Goal: Information Seeking & Learning: Check status

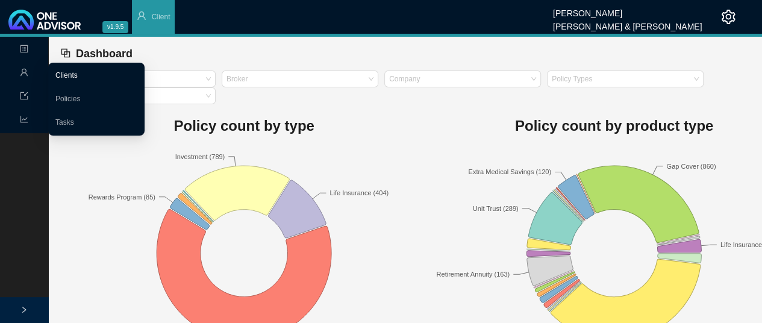
click at [76, 75] on link "Clients" at bounding box center [66, 75] width 22 height 8
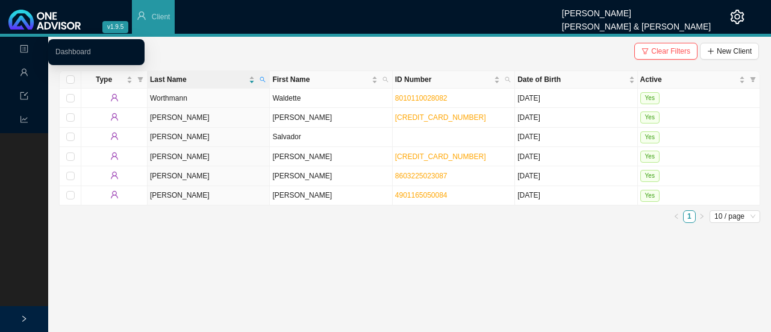
click at [23, 47] on icon "profile" at bounding box center [24, 49] width 8 height 8
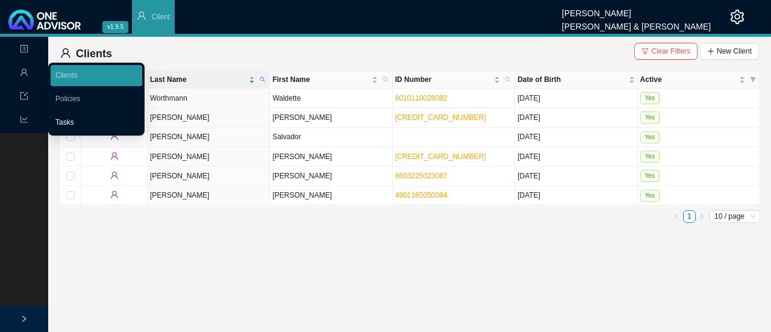
click at [74, 120] on link "Tasks" at bounding box center [64, 122] width 19 height 8
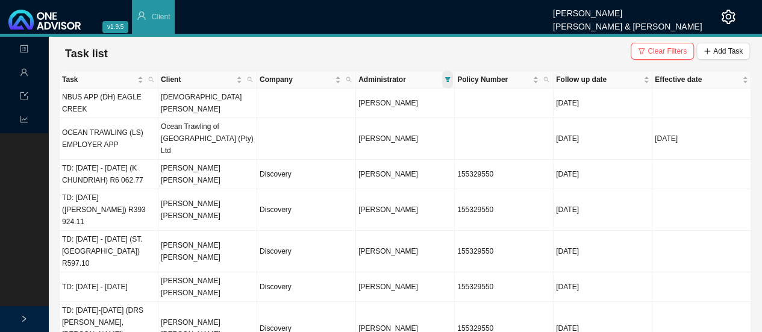
click at [446, 76] on icon "filter" at bounding box center [447, 79] width 6 height 6
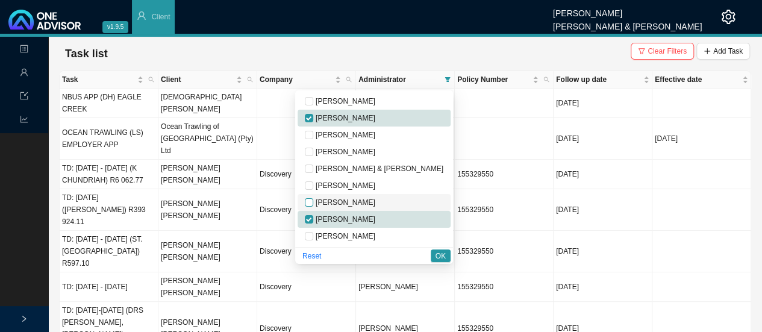
drag, startPoint x: 357, startPoint y: 202, endPoint x: 387, endPoint y: 202, distance: 29.5
click at [313, 202] on input "checkbox" at bounding box center [309, 202] width 8 height 8
checkbox input "true"
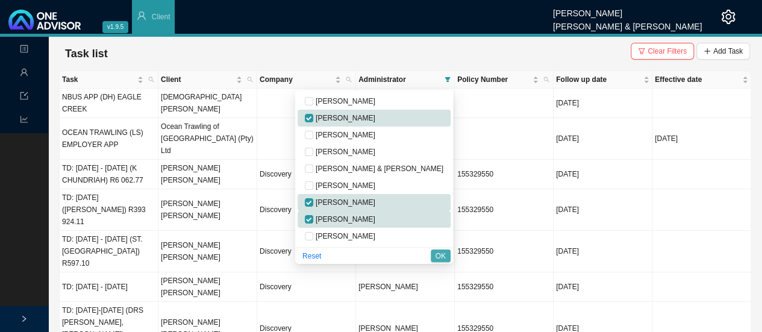
click at [435, 256] on span "OK" at bounding box center [440, 256] width 10 height 12
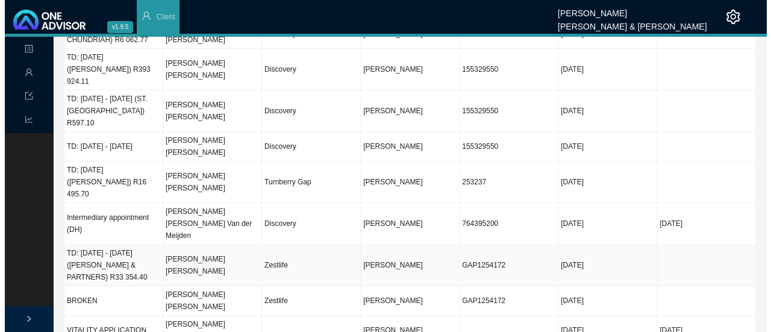
scroll to position [71, 0]
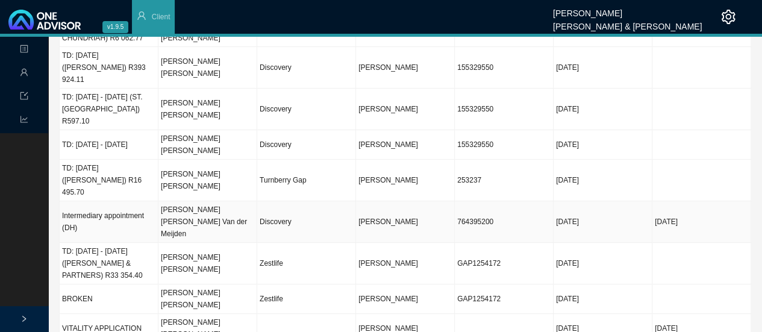
click at [196, 201] on td "[PERSON_NAME] [PERSON_NAME] Van der Meijden" at bounding box center [207, 222] width 99 height 42
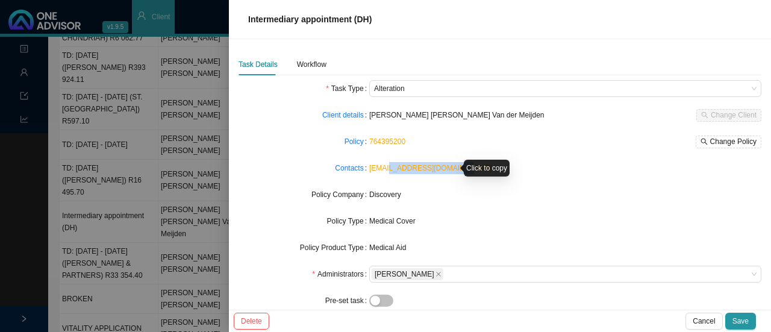
drag, startPoint x: 456, startPoint y: 173, endPoint x: 383, endPoint y: 172, distance: 73.5
click at [383, 172] on div "[EMAIL_ADDRESS][DOMAIN_NAME]" at bounding box center [565, 168] width 392 height 12
click at [551, 210] on form "Task Type Alteration Client details [PERSON_NAME] [PERSON_NAME] Van der Meijden…" at bounding box center [499, 247] width 523 height 335
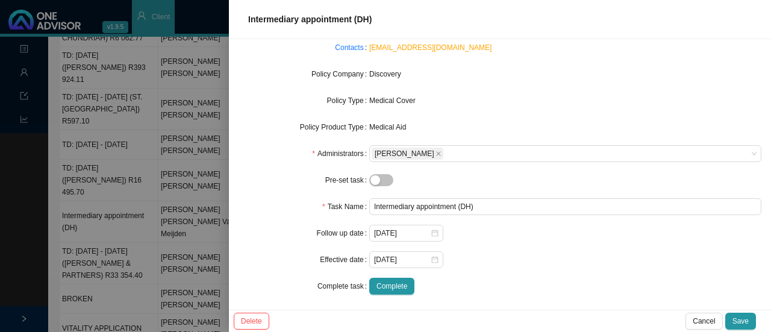
scroll to position [0, 0]
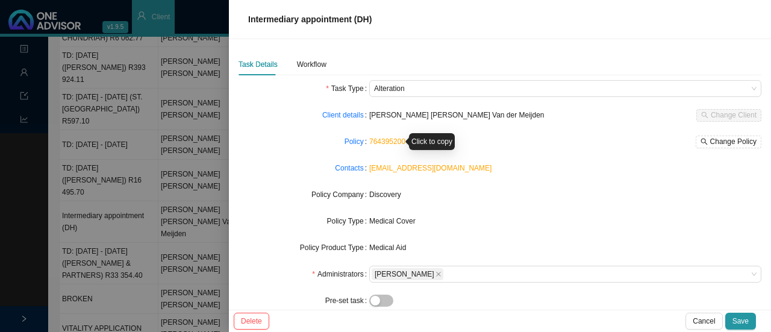
click at [382, 137] on link "764395200" at bounding box center [387, 141] width 36 height 8
click at [312, 67] on div "Workflow" at bounding box center [312, 64] width 30 height 12
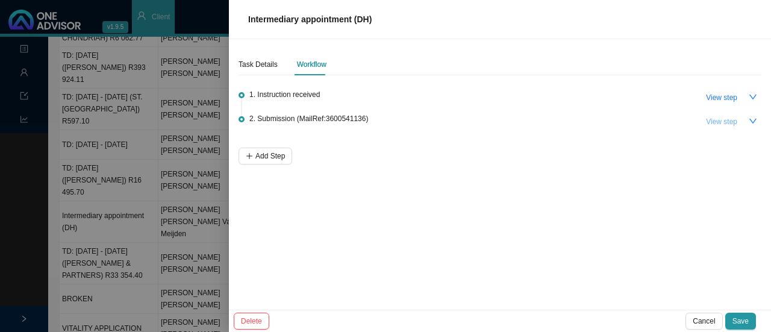
click at [712, 119] on span "View step" at bounding box center [721, 122] width 31 height 12
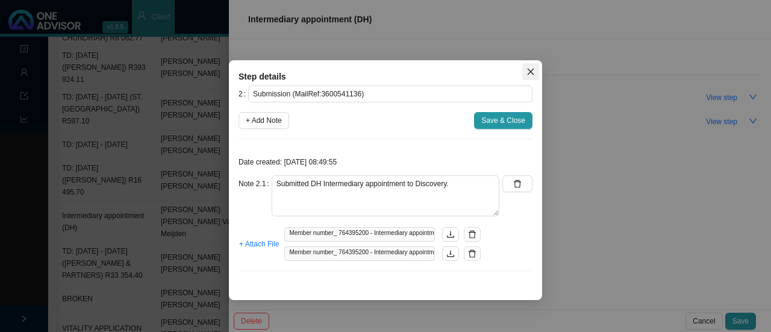
click at [530, 73] on icon "close" at bounding box center [530, 71] width 8 height 8
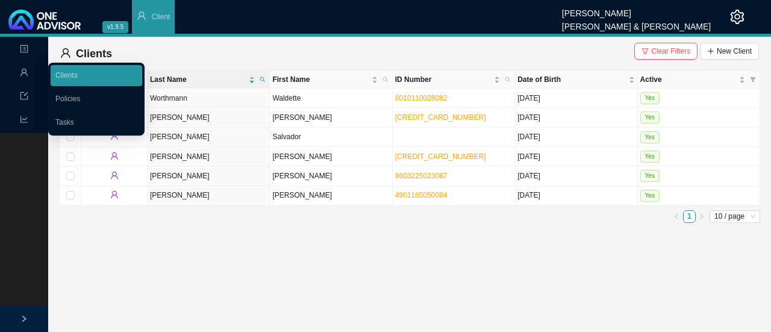
click at [28, 70] on icon "user" at bounding box center [24, 72] width 8 height 8
click at [78, 75] on link "Clients" at bounding box center [66, 75] width 22 height 8
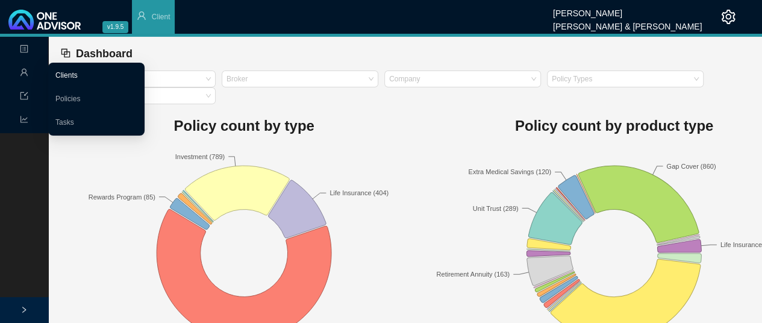
click at [77, 75] on link "Clients" at bounding box center [66, 75] width 22 height 8
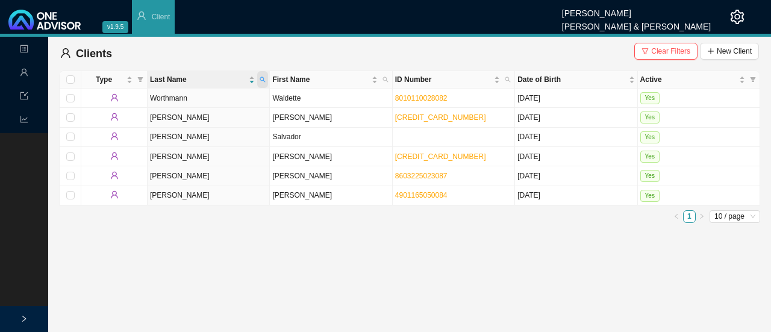
click at [264, 79] on icon "search" at bounding box center [262, 79] width 6 height 6
type input "VAN DER MEIJDEN"
click at [178, 121] on span "Search" at bounding box center [181, 123] width 23 height 12
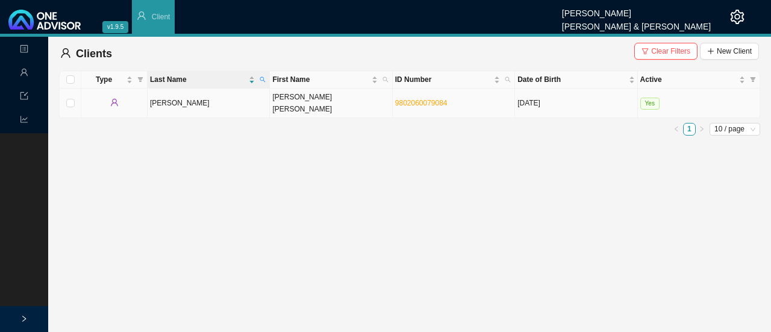
click at [166, 98] on td "[PERSON_NAME]" at bounding box center [209, 104] width 122 height 30
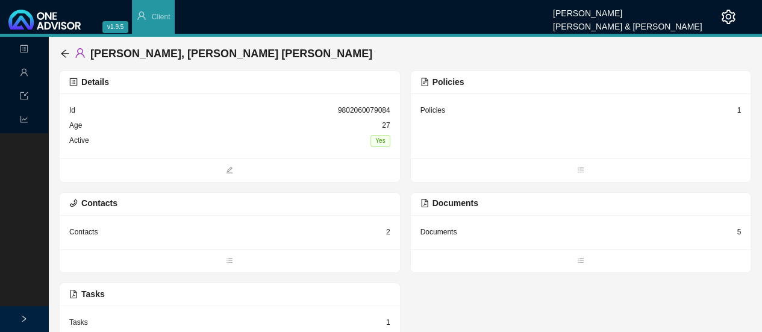
click at [432, 232] on div "Documents" at bounding box center [438, 232] width 37 height 12
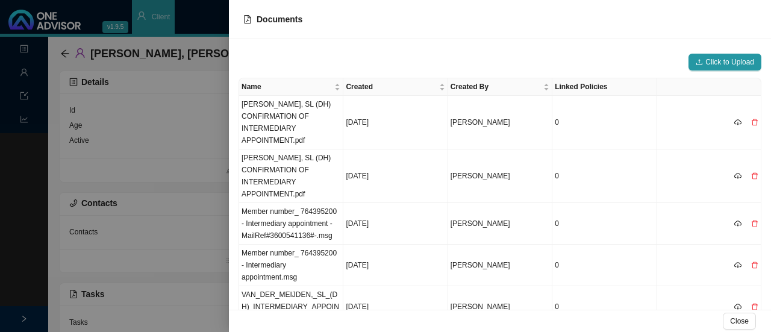
click at [187, 144] on div at bounding box center [385, 166] width 771 height 332
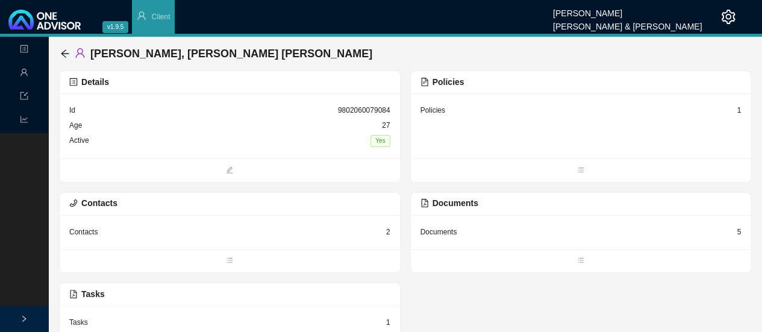
click at [427, 113] on div "Policies" at bounding box center [432, 110] width 25 height 12
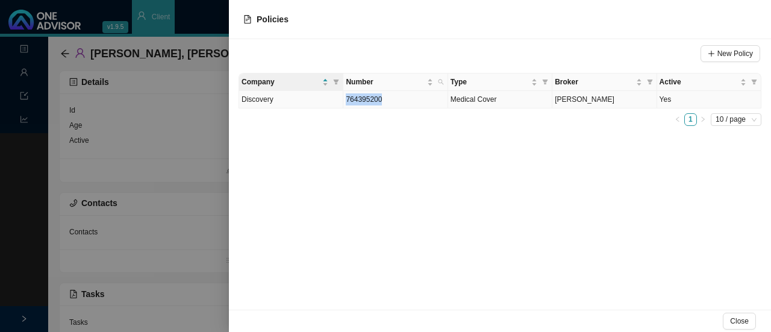
drag, startPoint x: 377, startPoint y: 103, endPoint x: 344, endPoint y: 98, distance: 33.5
click at [344, 98] on td "764395200" at bounding box center [395, 99] width 104 height 17
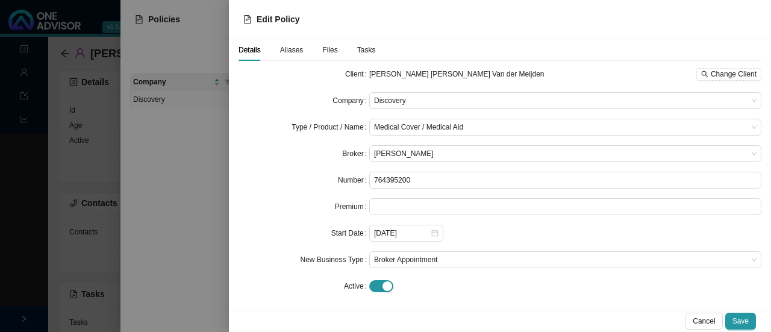
click at [362, 50] on span "Tasks" at bounding box center [366, 49] width 19 height 7
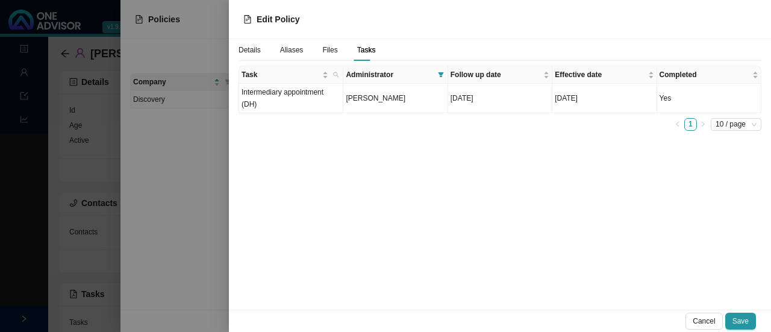
click at [328, 50] on span "Files" at bounding box center [329, 49] width 15 height 7
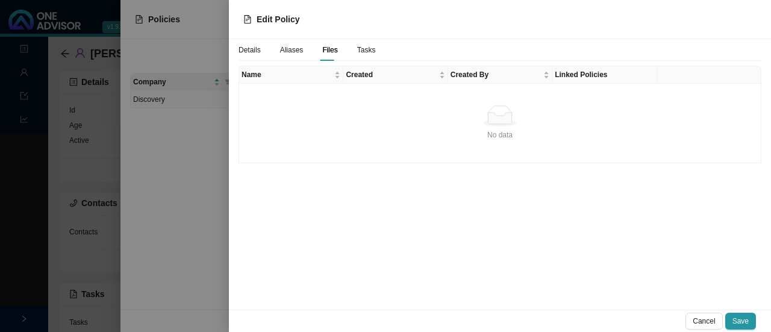
click at [247, 42] on div "Details" at bounding box center [249, 50] width 22 height 22
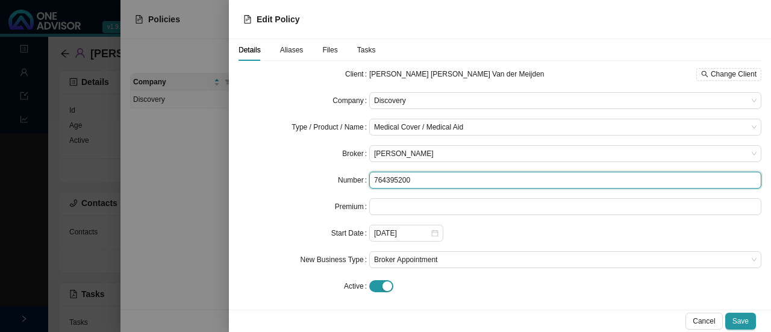
drag, startPoint x: 417, startPoint y: 182, endPoint x: 354, endPoint y: 181, distance: 62.6
click at [354, 181] on div "Number 764395200" at bounding box center [499, 180] width 523 height 17
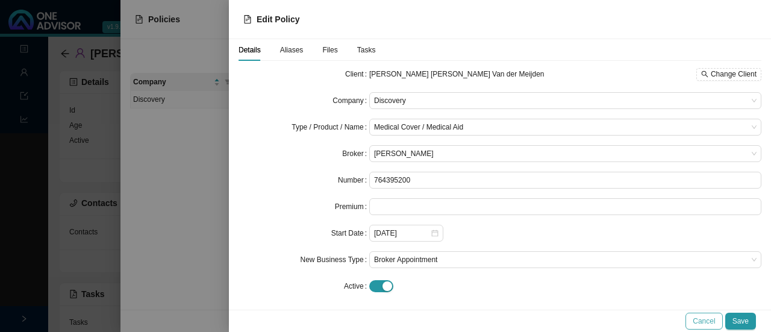
click at [704, 319] on span "Cancel" at bounding box center [703, 321] width 22 height 12
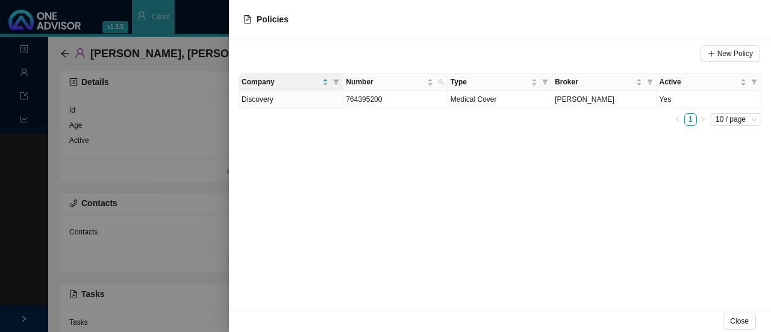
click at [153, 150] on div at bounding box center [385, 166] width 771 height 332
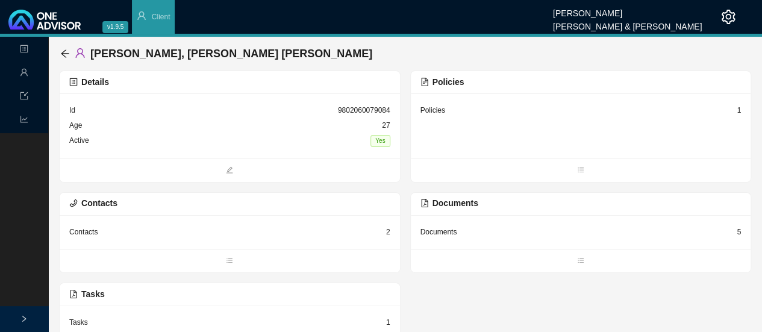
click at [138, 231] on div "Contacts 2" at bounding box center [229, 232] width 321 height 15
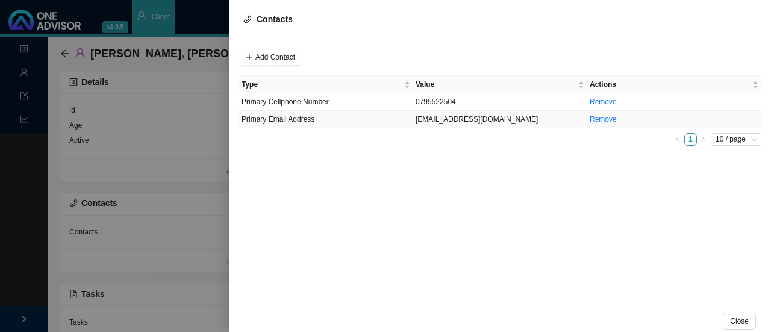
drag, startPoint x: 459, startPoint y: 120, endPoint x: 472, endPoint y: 121, distance: 13.3
click at [459, 120] on td "[EMAIL_ADDRESS][DOMAIN_NAME]" at bounding box center [500, 119] width 174 height 17
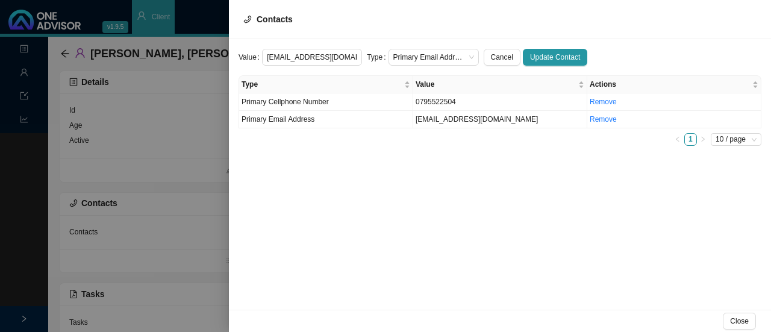
drag, startPoint x: 346, startPoint y: 55, endPoint x: 219, endPoint y: 45, distance: 127.4
click at [219, 45] on div "Contacts Value sarahlouisevdm@gmail.com Type Primary Email Address Cancel Updat…" at bounding box center [385, 166] width 771 height 332
drag, startPoint x: 439, startPoint y: 103, endPoint x: 466, endPoint y: 102, distance: 26.5
click at [440, 102] on td "0795522504" at bounding box center [500, 101] width 174 height 17
drag, startPoint x: 458, startPoint y: 101, endPoint x: 408, endPoint y: 101, distance: 50.0
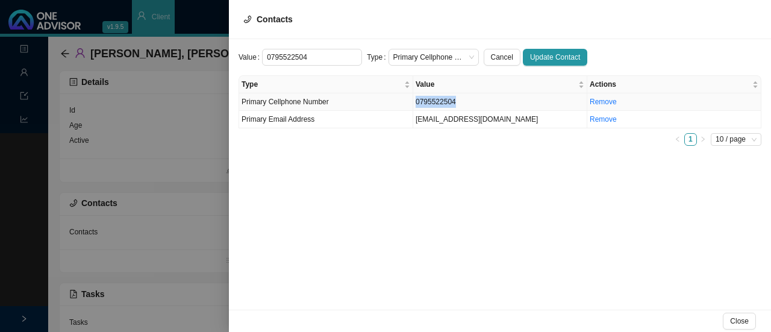
click at [408, 101] on tr "Primary Cellphone Number 0795522504 Remove" at bounding box center [500, 101] width 522 height 17
click at [453, 100] on td "0795522504" at bounding box center [500, 101] width 174 height 17
drag, startPoint x: 456, startPoint y: 104, endPoint x: 411, endPoint y: 100, distance: 45.9
click at [412, 100] on tr "Primary Cellphone Number 0795522504 Remove" at bounding box center [500, 101] width 522 height 17
drag, startPoint x: 310, startPoint y: 58, endPoint x: 224, endPoint y: 52, distance: 86.3
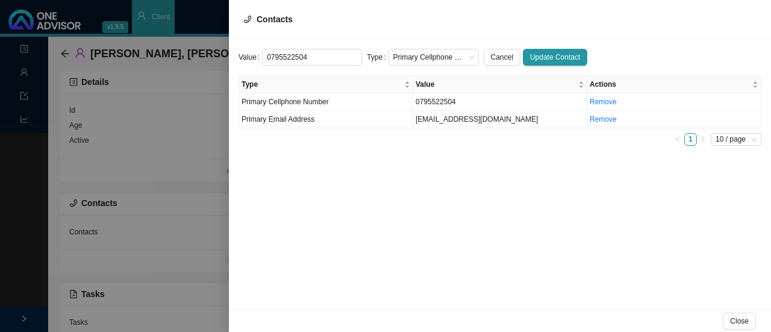
click at [225, 52] on div "Contacts Value 0795522504 Type Primary Cellphone Number Cancel Update Contact T…" at bounding box center [385, 166] width 771 height 332
click at [182, 144] on div at bounding box center [385, 166] width 771 height 332
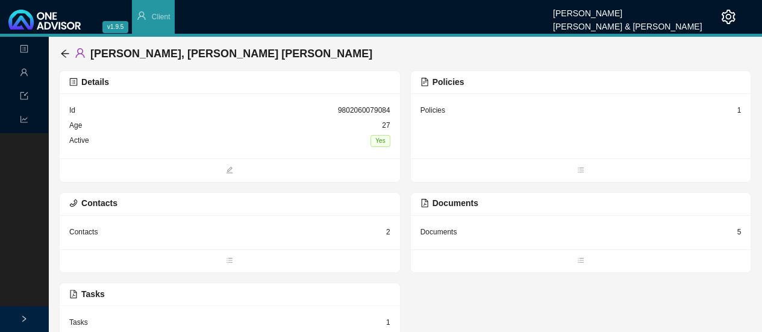
click at [450, 231] on div "Documents" at bounding box center [438, 232] width 37 height 12
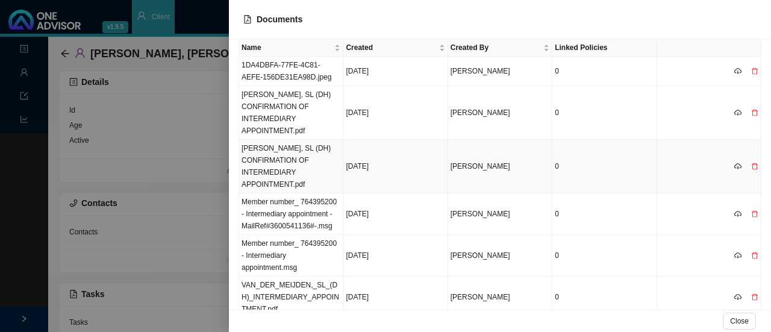
scroll to position [77, 0]
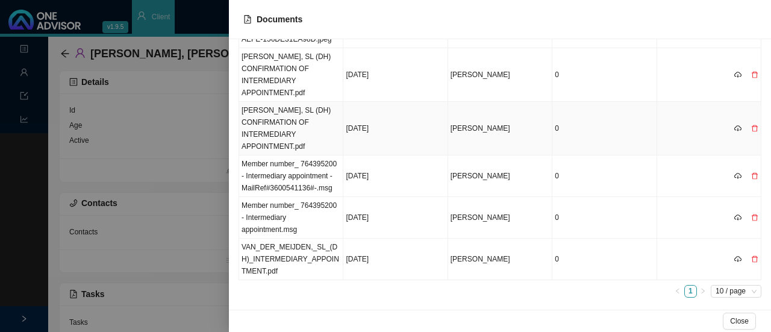
click at [277, 129] on td "VAN DER MEIJDEN, SL (DH) CONFIRMATION OF INTERMEDIARY APPOINTMENT.pdf" at bounding box center [291, 129] width 104 height 54
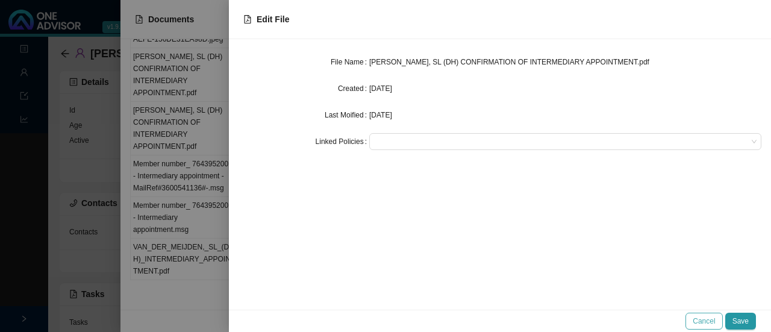
click at [706, 319] on span "Cancel" at bounding box center [703, 321] width 22 height 12
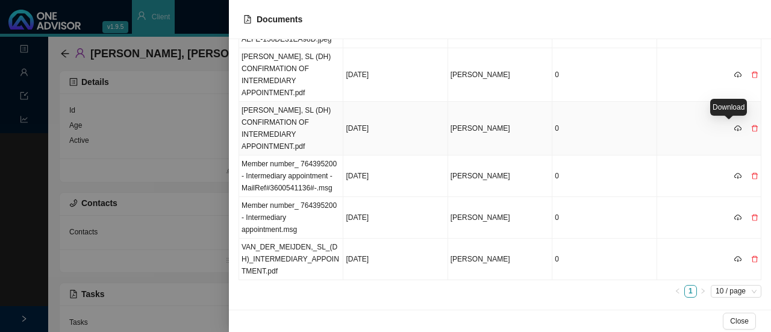
click at [734, 125] on icon "cloud-download" at bounding box center [737, 128] width 7 height 7
click at [734, 214] on icon "cloud-download" at bounding box center [737, 217] width 7 height 7
